Goal: Information Seeking & Learning: Learn about a topic

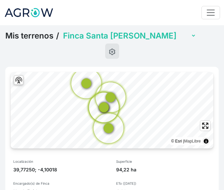
scroll to position [33, 0]
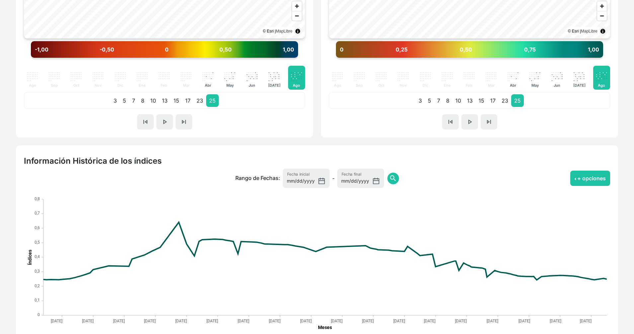
scroll to position [395, 0]
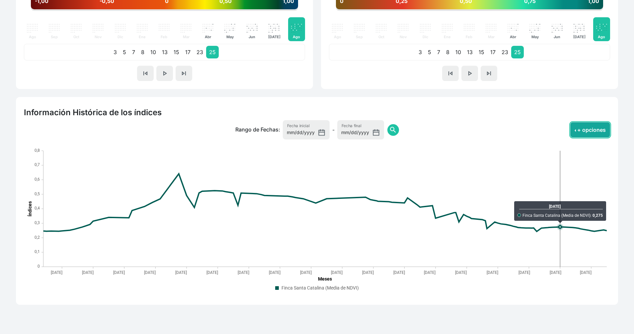
click at [343, 130] on button "+ opciones" at bounding box center [590, 129] width 40 height 15
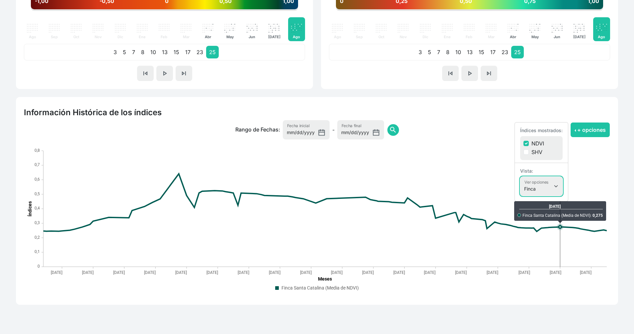
drag, startPoint x: 543, startPoint y: 195, endPoint x: 540, endPoint y: 189, distance: 6.1
click at [343, 195] on select "Finca Sectores Finca + Sectores" at bounding box center [541, 185] width 42 height 19
select select "terrain"
click at [343, 176] on select "Finca Sectores Finca + Sectores" at bounding box center [541, 185] width 42 height 19
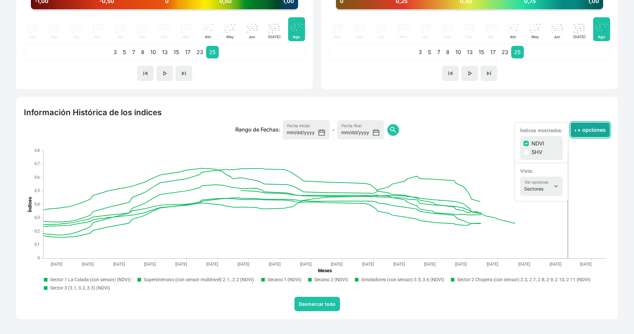
click at [343, 132] on button "+ opciones" at bounding box center [590, 129] width 40 height 15
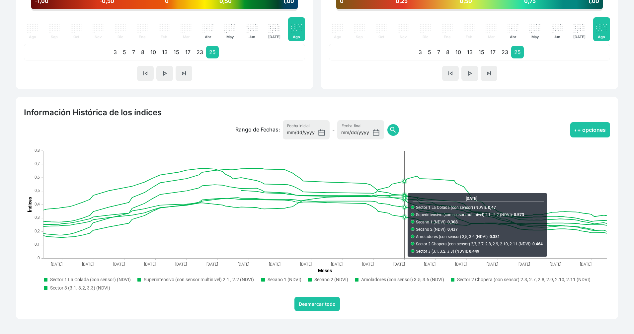
click at [343, 278] on text "Amoladores (con sensor) 3.5, 3.6 (NDVI)" at bounding box center [402, 279] width 83 height 5
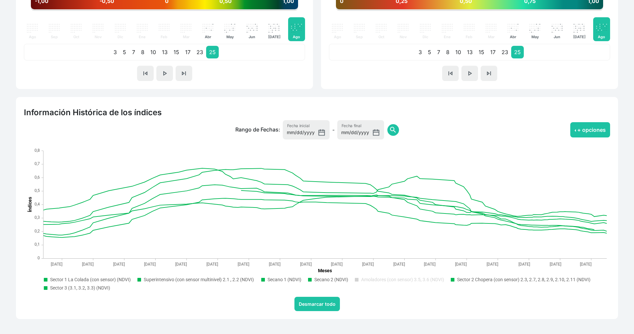
click at [314, 276] on rect ". Syncfusion interactive chart." at bounding box center [316, 283] width 551 height 19
click at [305, 279] on rect ". Syncfusion interactive chart." at bounding box center [316, 283] width 551 height 19
click at [317, 280] on text "Secano 2 (NDVI)" at bounding box center [331, 279] width 34 height 5
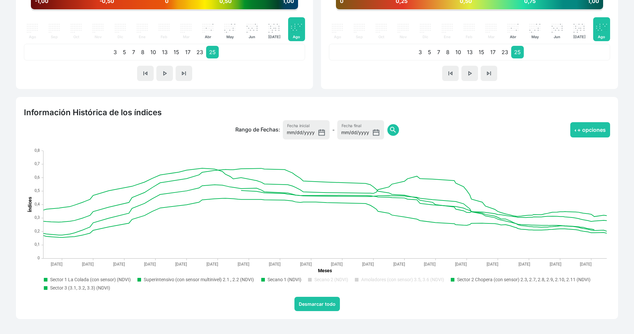
drag, startPoint x: 288, startPoint y: 279, endPoint x: 220, endPoint y: 276, distance: 67.4
click at [287, 279] on text "Secano 1 (NDVI)" at bounding box center [284, 279] width 34 height 5
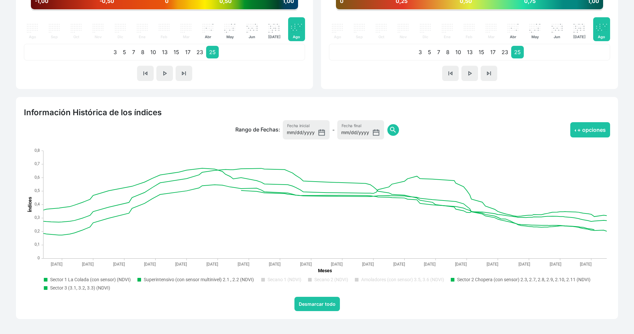
click at [197, 274] on rect ". Syncfusion interactive chart." at bounding box center [317, 221] width 586 height 149
click at [178, 279] on text "Superintensivo (con sensor multinivel) 2.1 , 2.2 (NDVI)" at bounding box center [199, 279] width 110 height 5
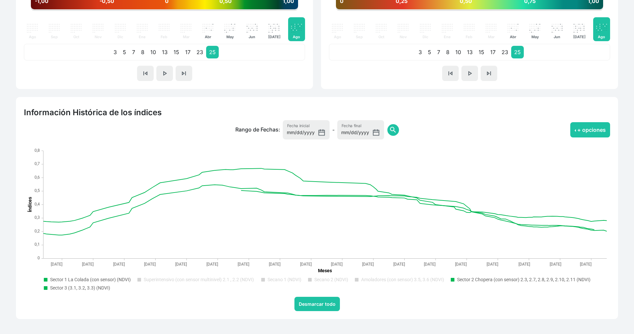
click at [101, 282] on rect ". Syncfusion interactive chart." at bounding box center [316, 283] width 551 height 19
click at [83, 288] on text "Sector 3 (3.1, 3.2, 3.3) (NDVI)" at bounding box center [80, 287] width 60 height 5
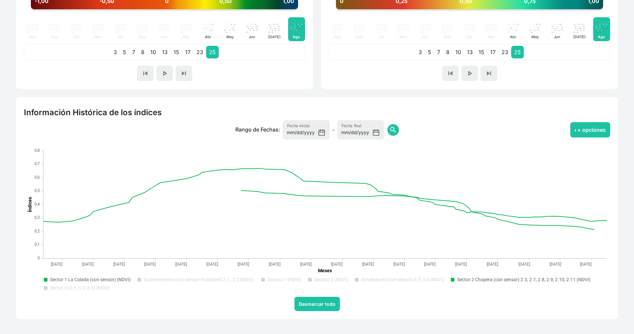
click at [93, 281] on text "Sector 1 La Colada (con sensor) (NDVI)" at bounding box center [90, 279] width 81 height 5
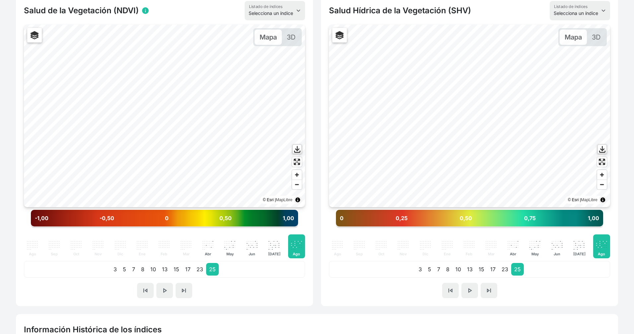
scroll to position [0, 0]
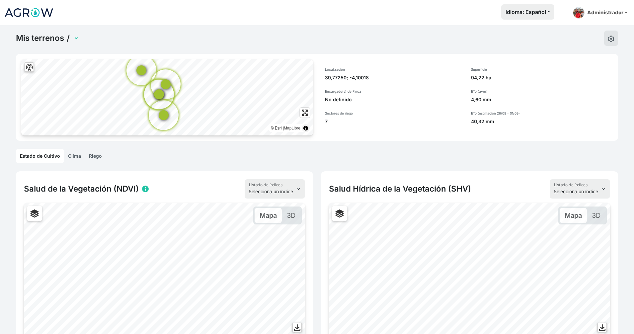
click at [49, 35] on link "Mis terrenos" at bounding box center [40, 38] width 48 height 10
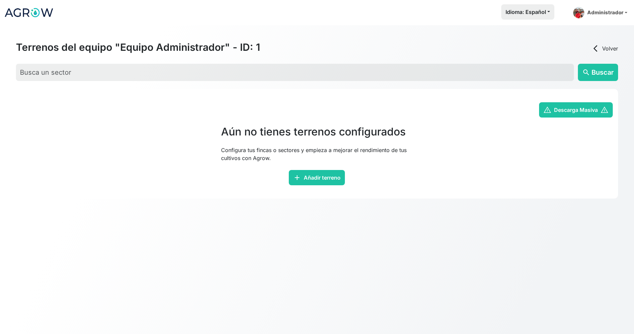
click at [39, 14] on img at bounding box center [29, 12] width 50 height 17
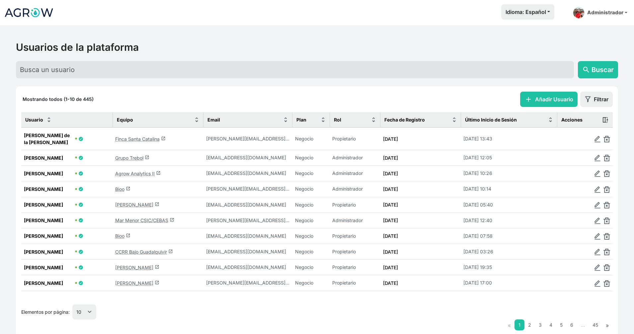
click at [134, 137] on link "Finca Santa Catalina launch" at bounding box center [140, 139] width 50 height 6
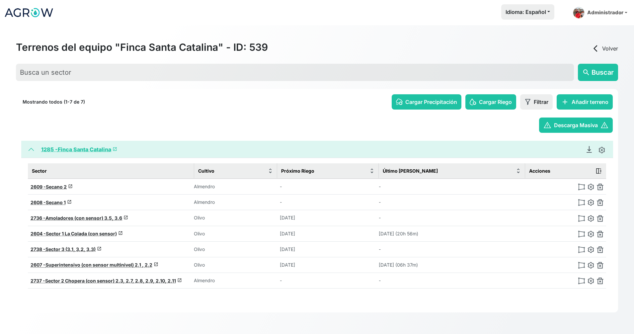
click at [92, 151] on link "1285 - Finca Santa Catalina launch" at bounding box center [79, 149] width 76 height 7
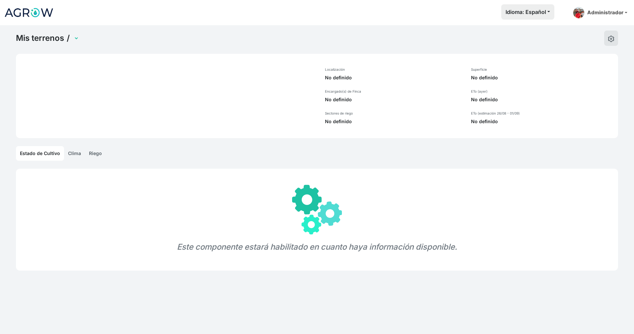
select select "1285"
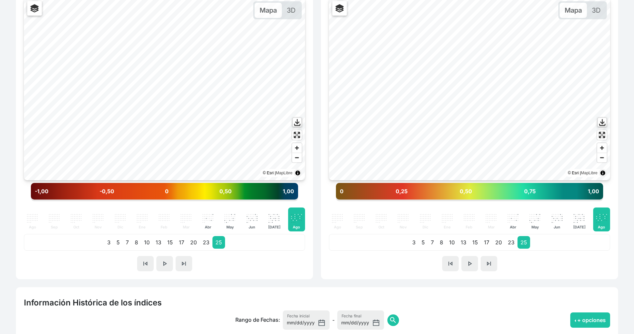
scroll to position [232, 0]
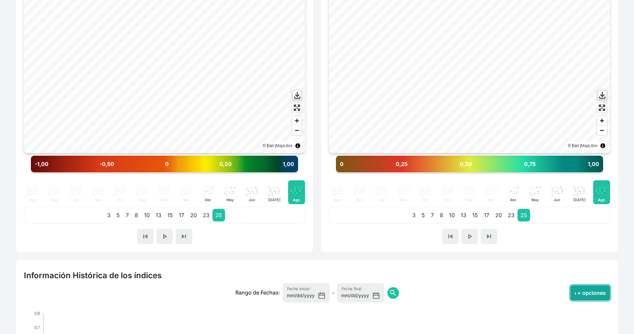
click at [343, 294] on button "+ opciones" at bounding box center [590, 292] width 40 height 15
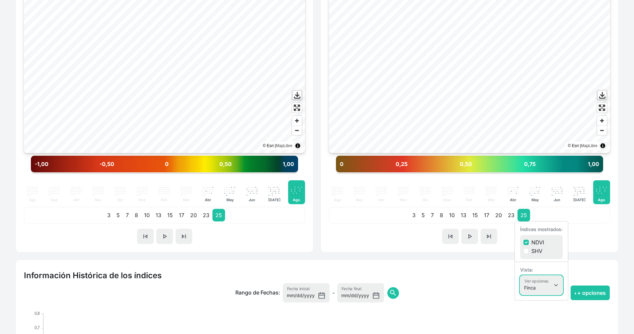
click at [343, 283] on select "Finca Sectores Finca + Sectores" at bounding box center [541, 284] width 42 height 19
select select "terrain"
click at [343, 275] on select "Finca Sectores Finca + Sectores" at bounding box center [541, 284] width 42 height 19
click at [343, 293] on button "+ opciones" at bounding box center [590, 292] width 40 height 15
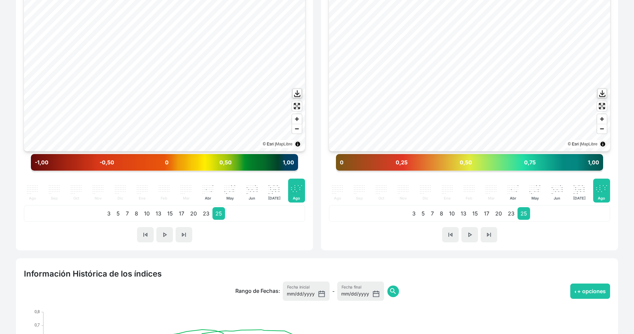
scroll to position [210, 0]
